Goal: Task Accomplishment & Management: Use online tool/utility

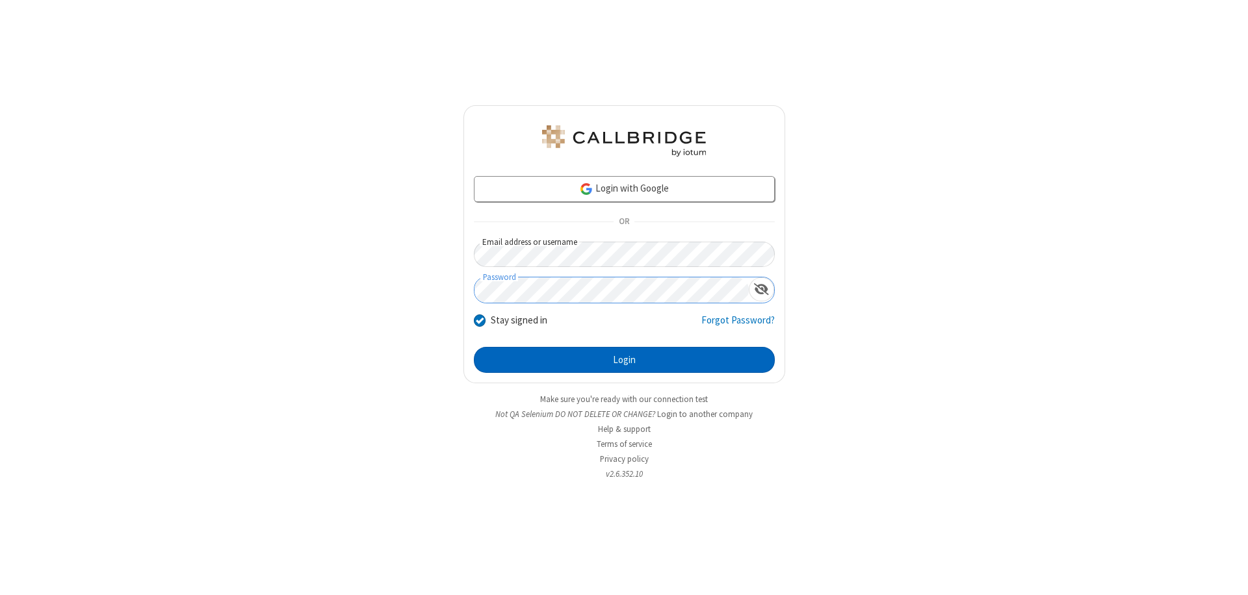
click at [624, 360] on button "Login" at bounding box center [624, 360] width 301 height 26
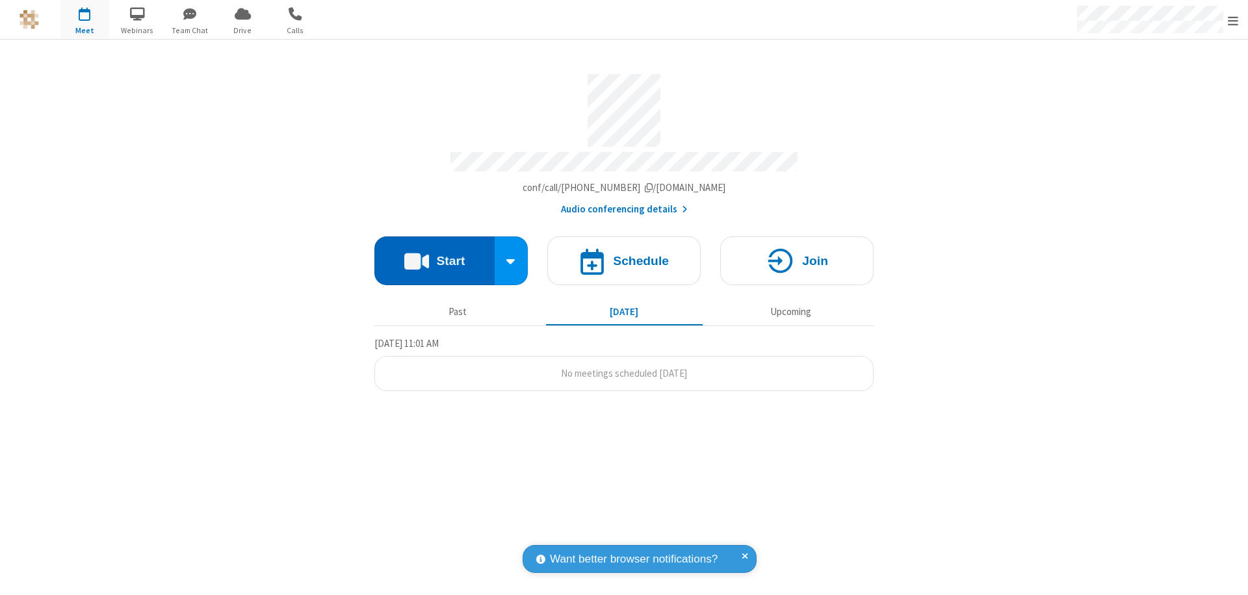
click at [434, 255] on button "Start" at bounding box center [434, 261] width 120 height 49
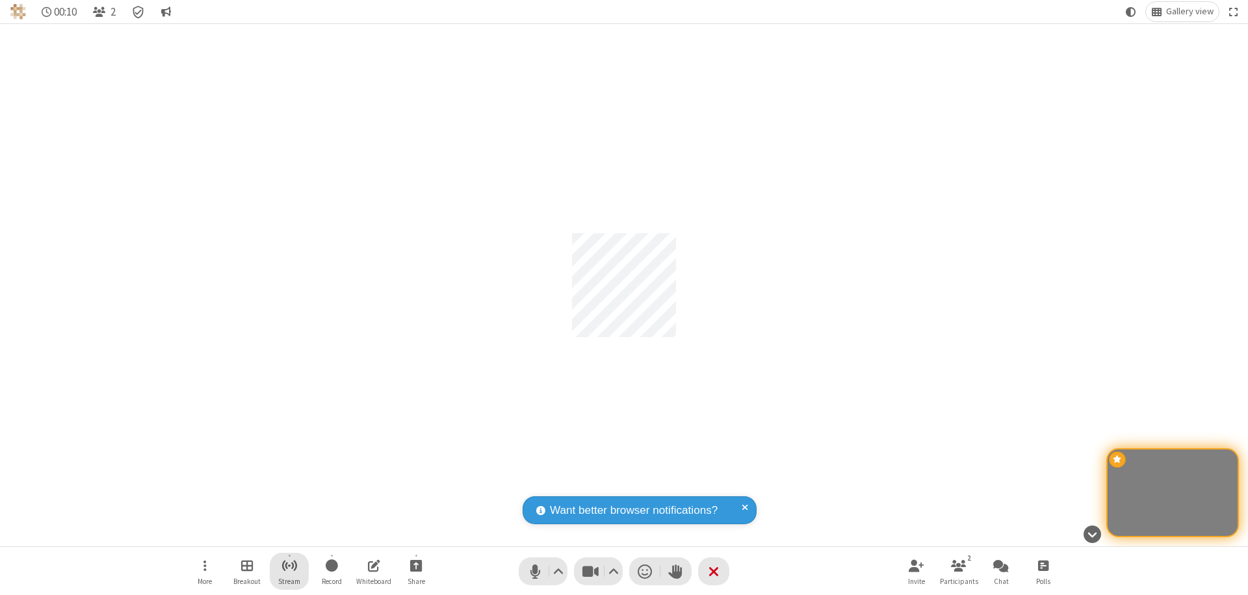
click at [289, 571] on span "Start streaming" at bounding box center [289, 565] width 16 height 16
